Goal: Navigation & Orientation: Find specific page/section

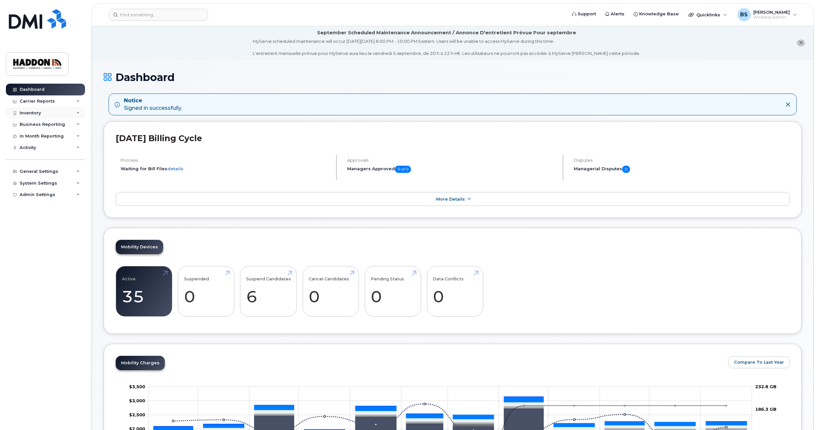
click at [50, 113] on div "Inventory" at bounding box center [45, 113] width 79 height 12
click at [44, 122] on div "Mobility Devices" at bounding box center [41, 125] width 37 height 6
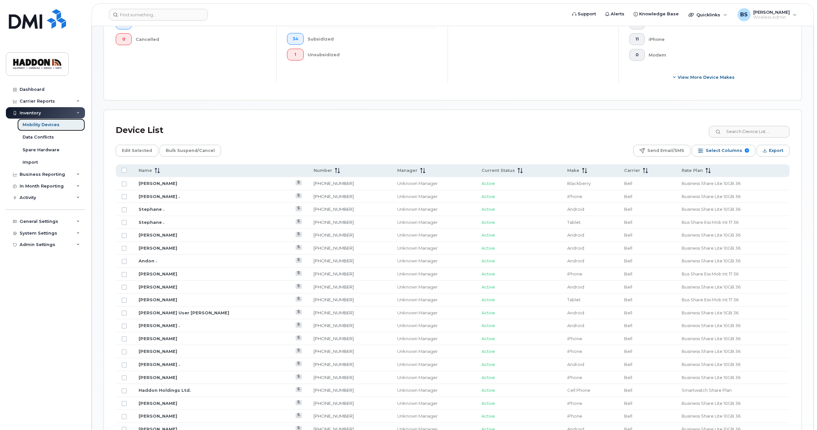
scroll to position [229, 0]
click at [150, 286] on link "Glenn Lutes" at bounding box center [158, 286] width 39 height 5
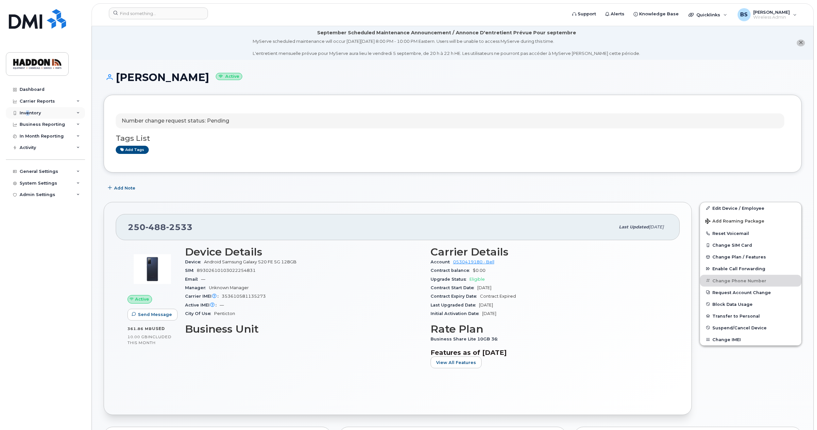
click at [28, 111] on div "Inventory" at bounding box center [30, 112] width 21 height 5
drag, startPoint x: 28, startPoint y: 111, endPoint x: 32, endPoint y: 126, distance: 14.9
click at [32, 126] on div "Mobility Devices" at bounding box center [41, 125] width 37 height 6
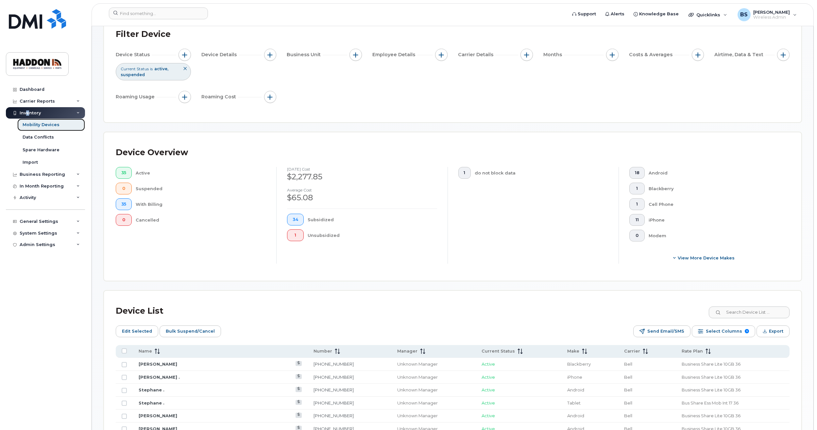
scroll to position [131, 0]
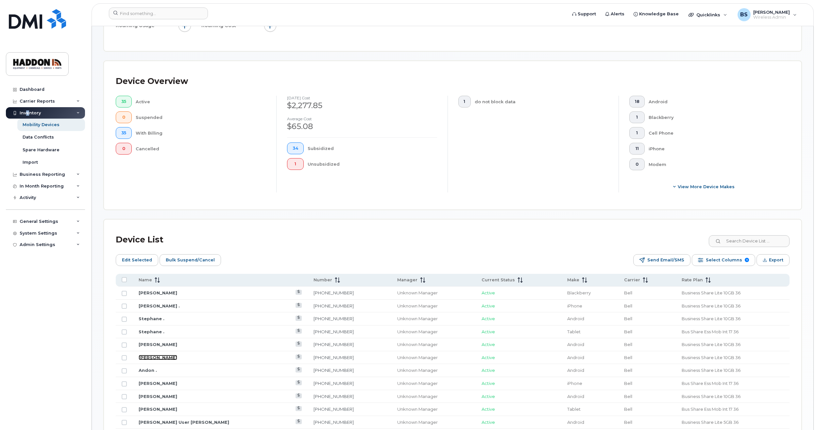
click at [157, 357] on link "Duncan Whitley" at bounding box center [158, 357] width 39 height 5
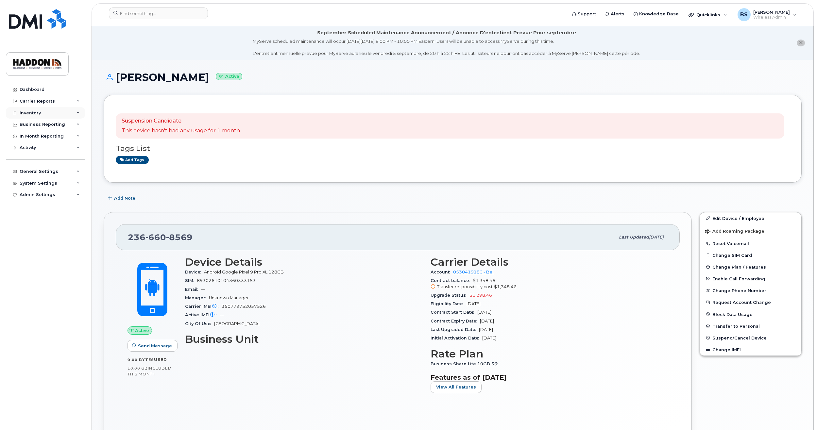
click at [77, 114] on icon at bounding box center [77, 112] width 3 height 3
click at [44, 124] on div "Mobility Devices" at bounding box center [41, 125] width 37 height 6
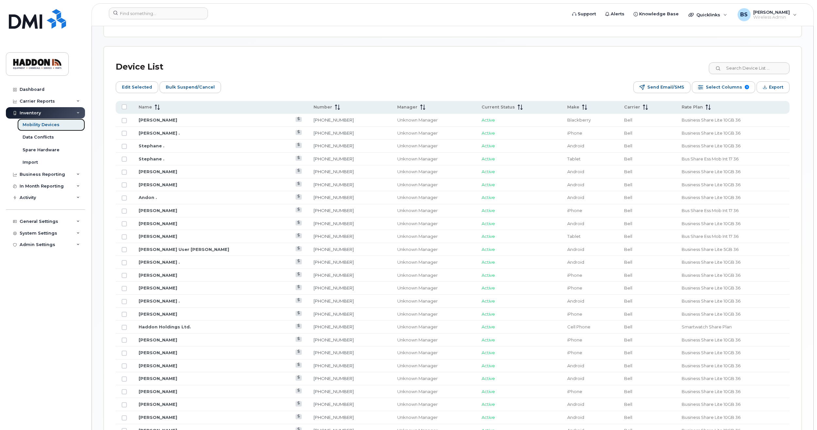
scroll to position [173, 0]
